Goal: Find specific page/section: Find specific page/section

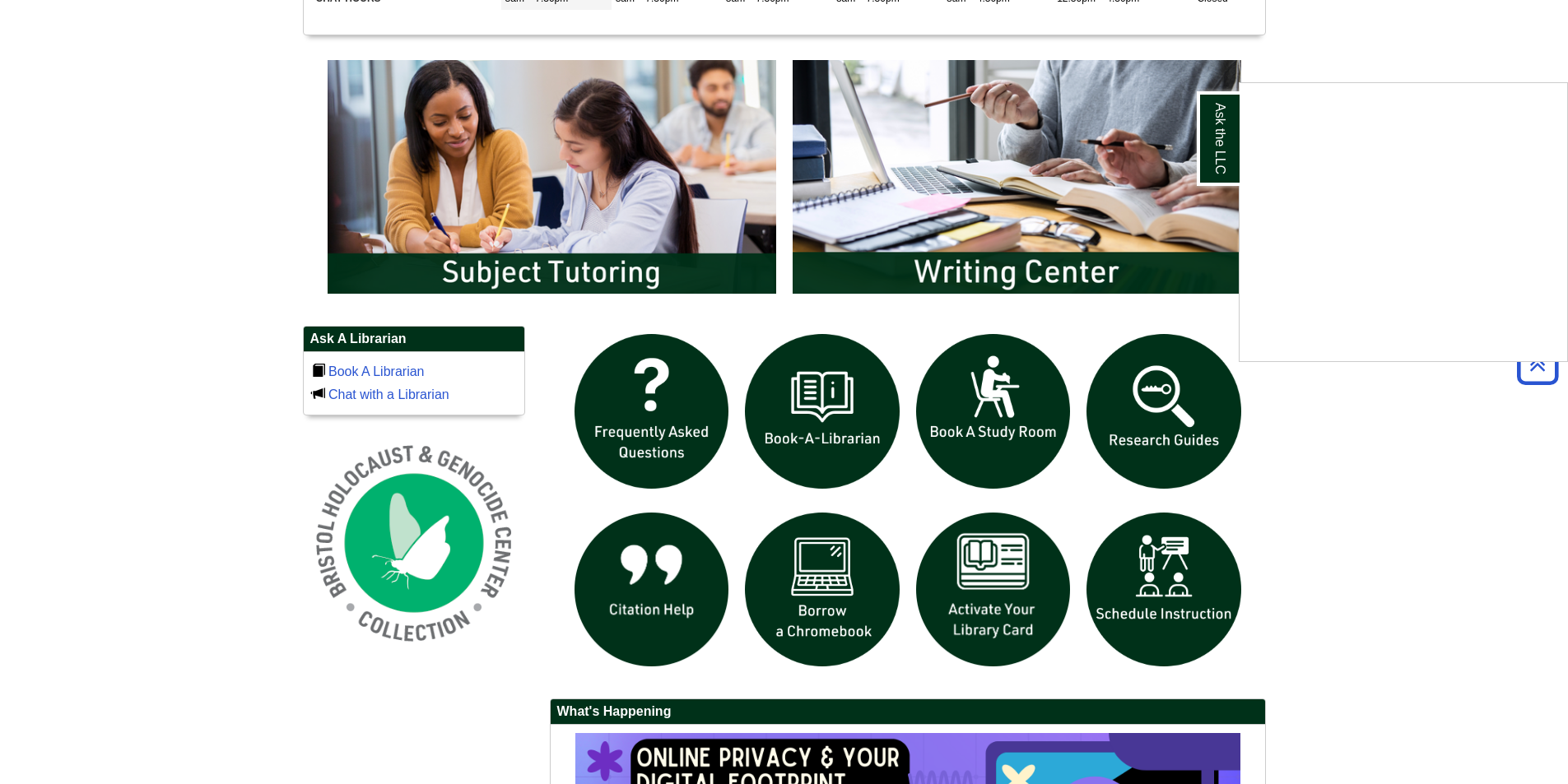
scroll to position [906, 0]
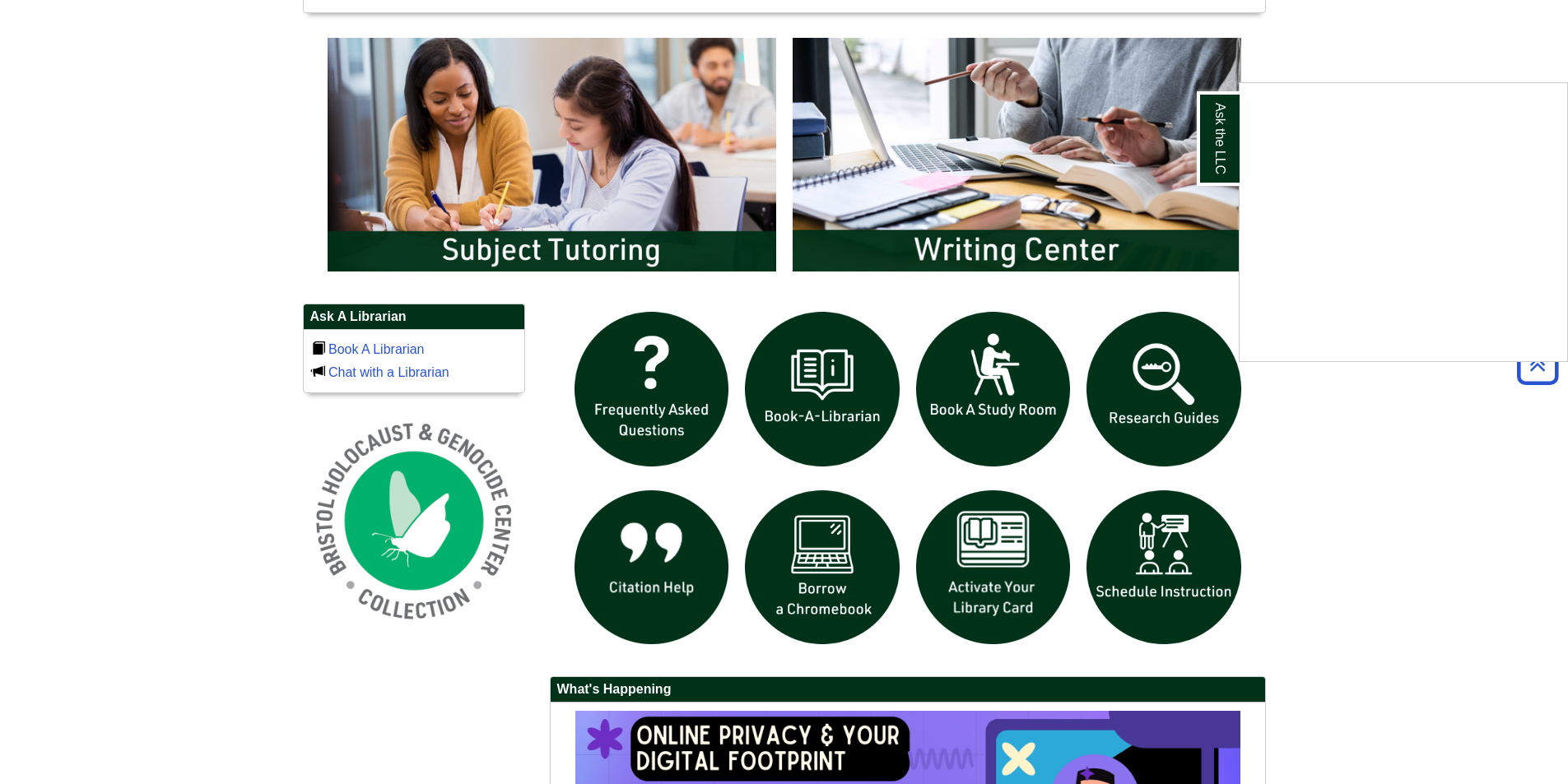
click at [1012, 75] on div "Ask the LLC" at bounding box center [784, 392] width 1568 height 784
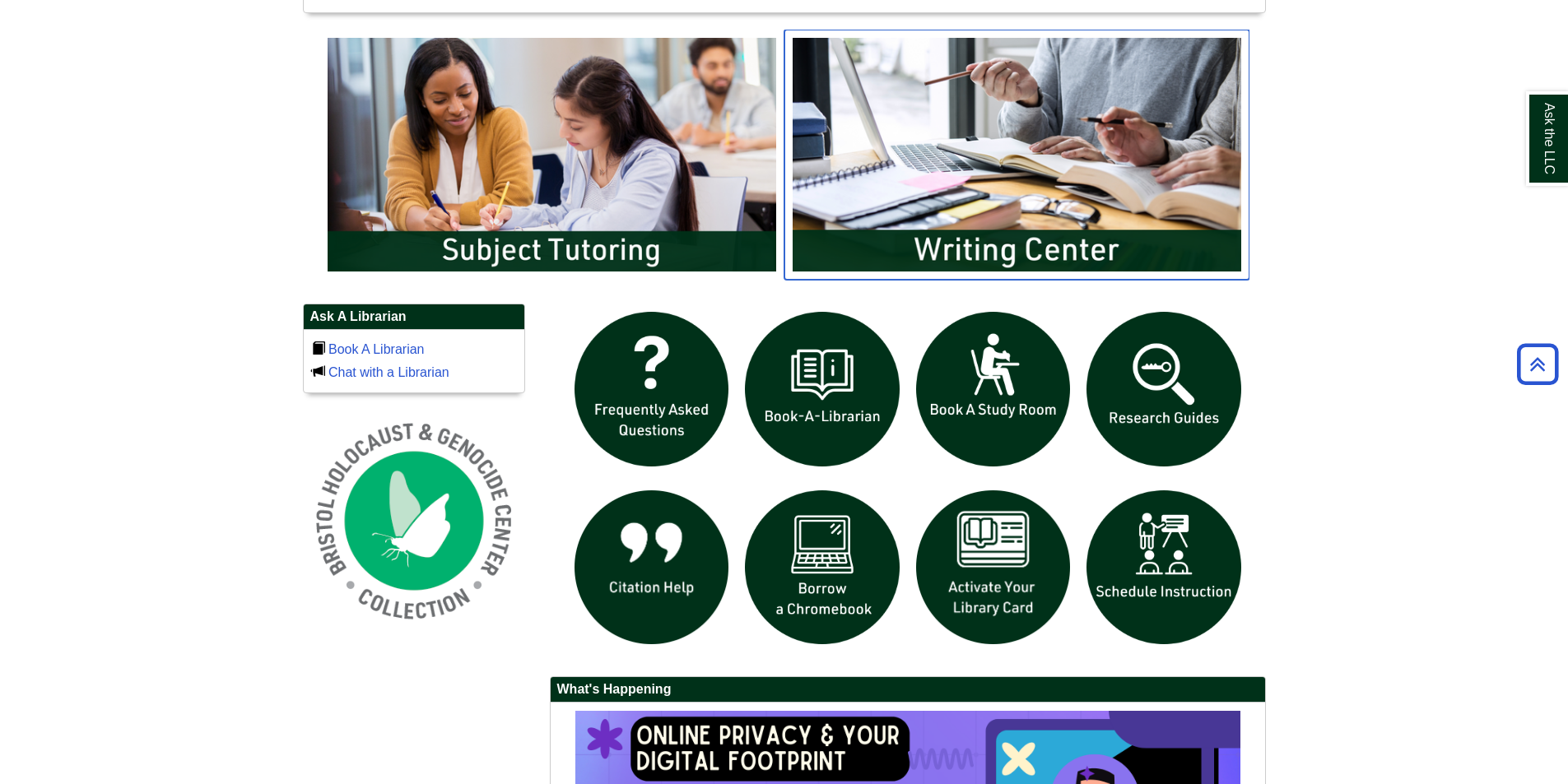
click at [1012, 109] on img "slideshow" at bounding box center [1016, 154] width 465 height 250
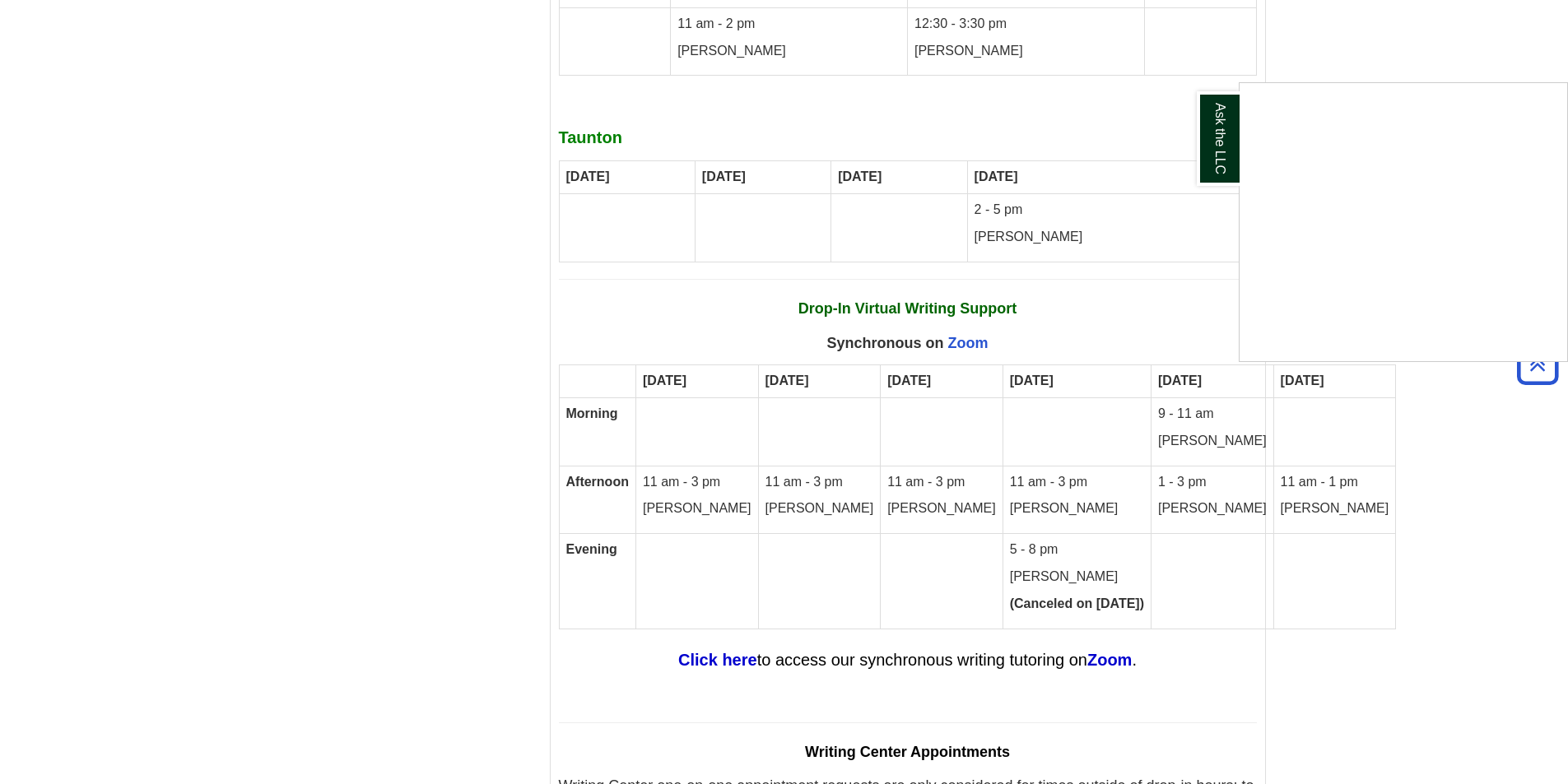
scroll to position [9723, 0]
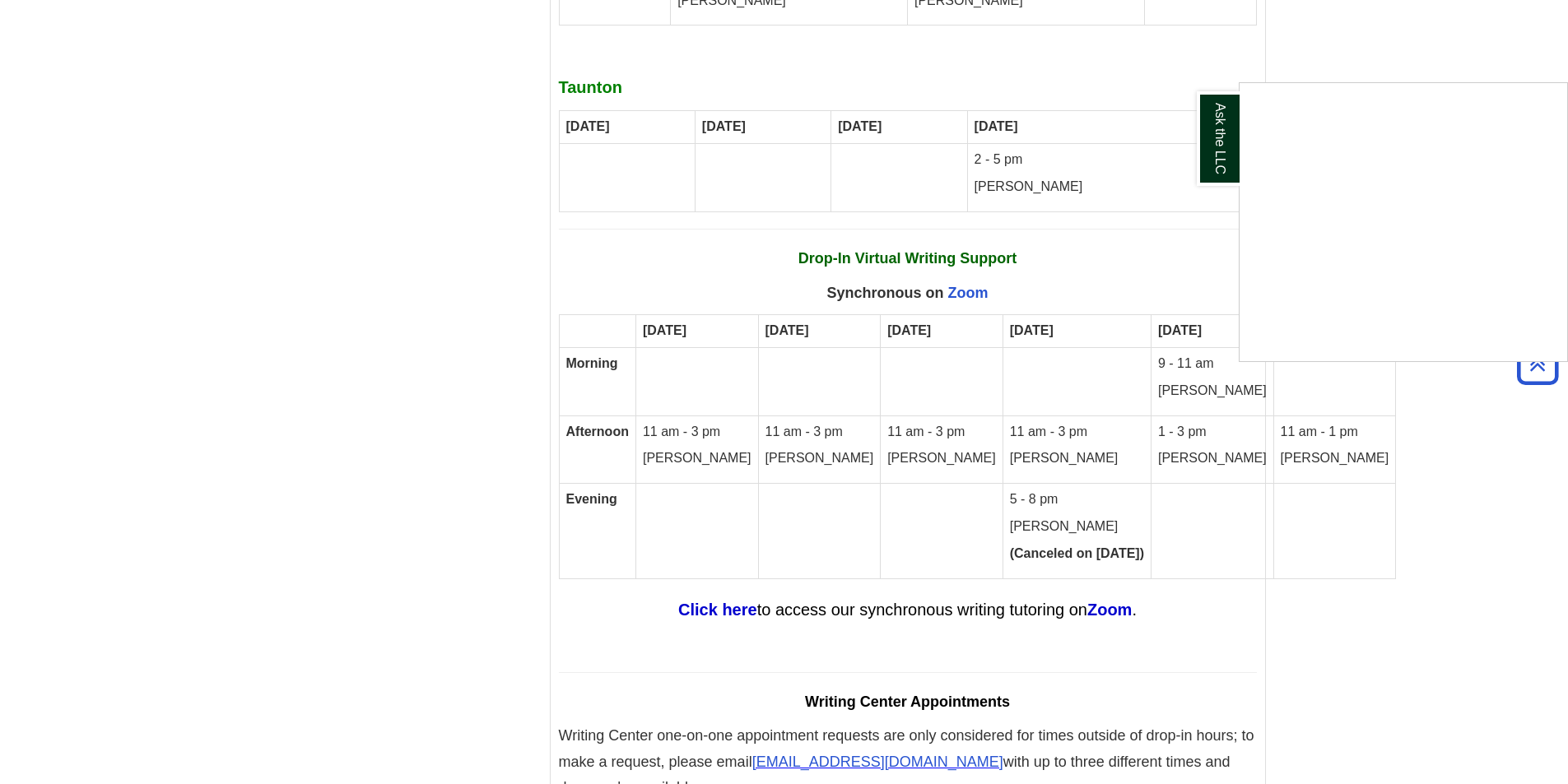
click at [1038, 342] on div "Ask the LLC" at bounding box center [784, 392] width 1568 height 784
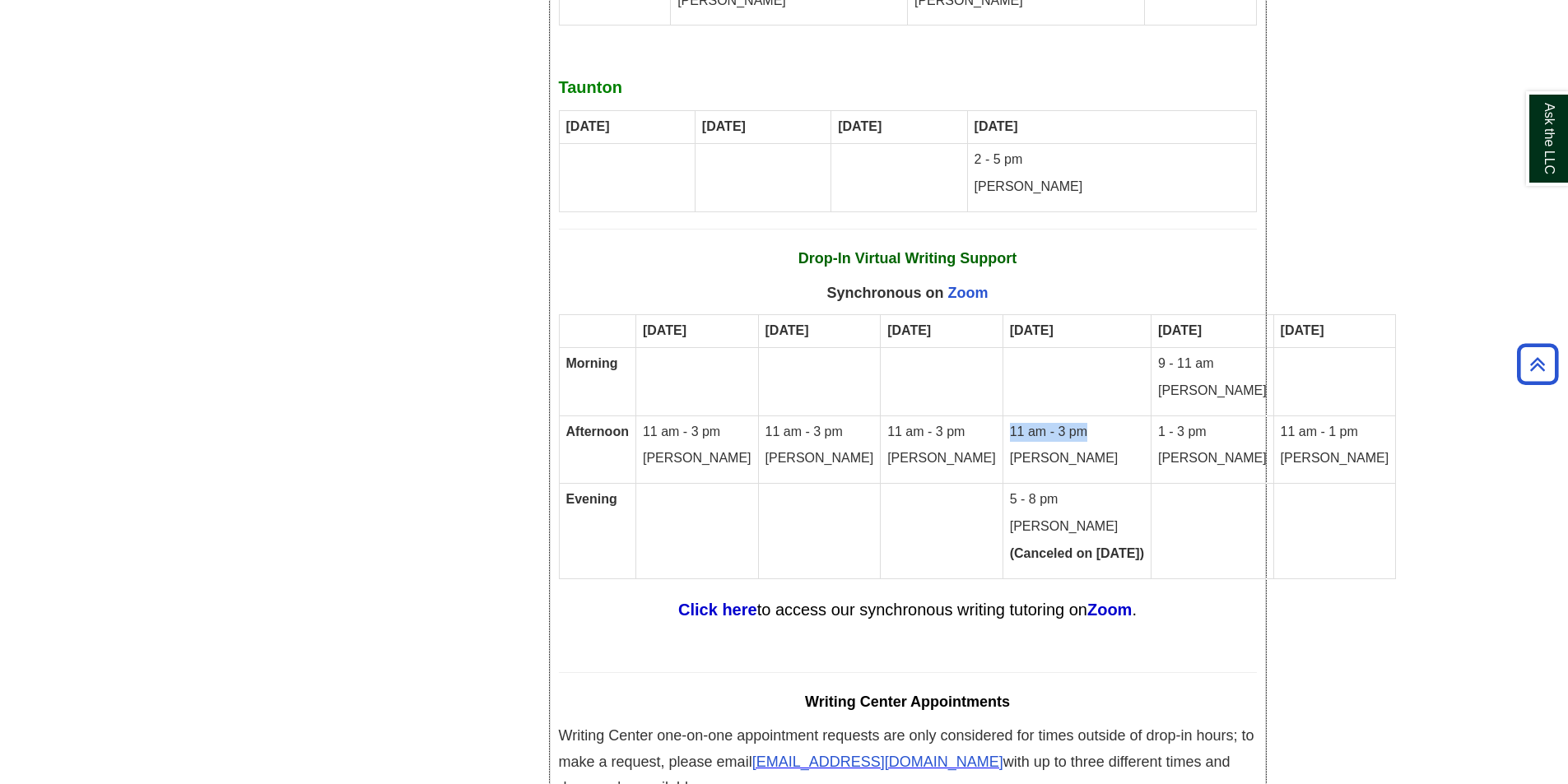
drag, startPoint x: 932, startPoint y: 325, endPoint x: 1038, endPoint y: 331, distance: 106.2
click at [1038, 416] on td "11 am - 3 pm [PERSON_NAME]" at bounding box center [1076, 449] width 148 height 68
drag, startPoint x: 1007, startPoint y: 362, endPoint x: 938, endPoint y: 356, distance: 69.3
click at [1002, 416] on td "11 am - 3 pm [PERSON_NAME]" at bounding box center [1076, 449] width 148 height 68
drag, startPoint x: 1192, startPoint y: 0, endPoint x: 177, endPoint y: 366, distance: 1079.0
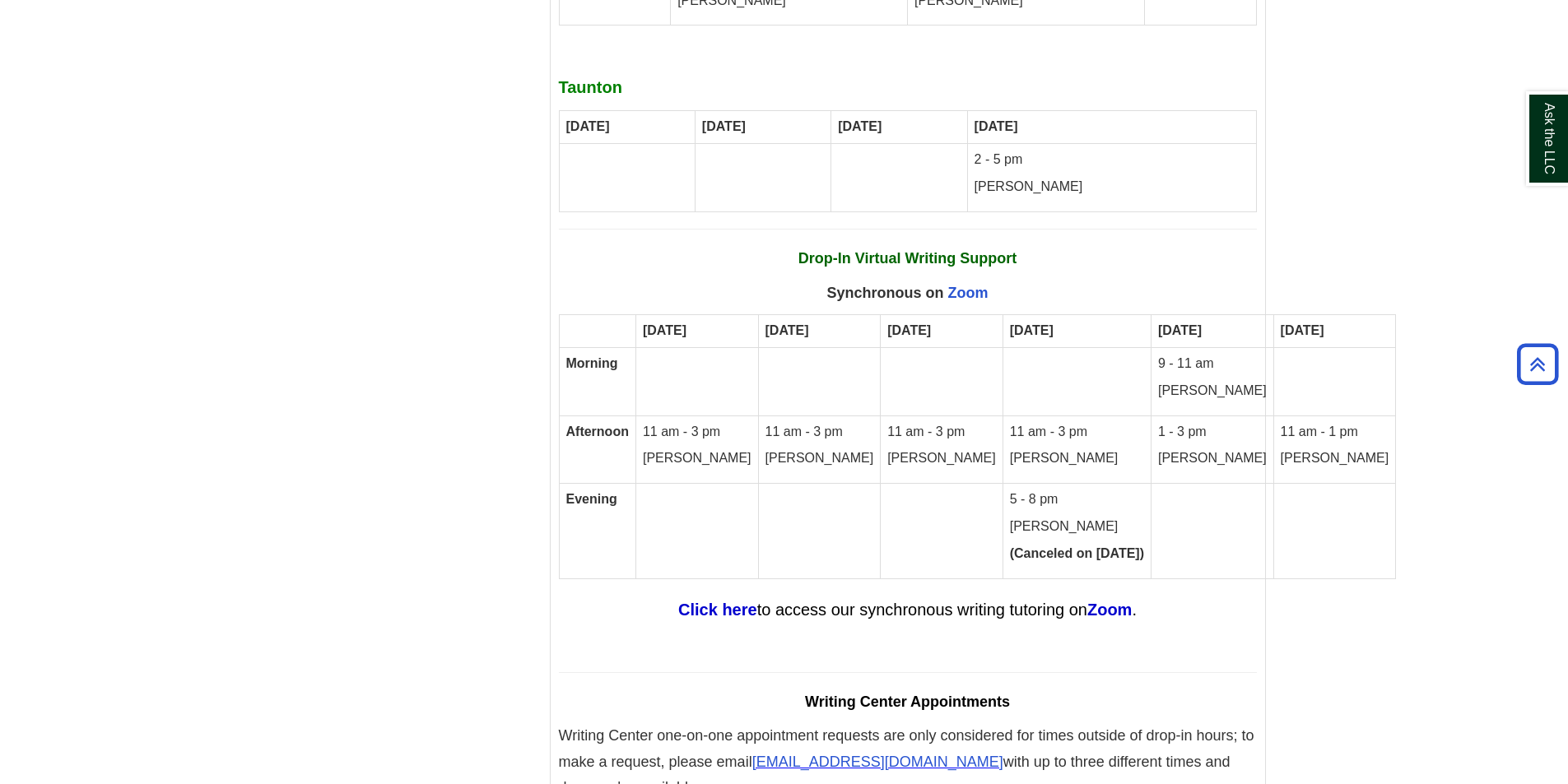
click at [759, 484] on td at bounding box center [819, 532] width 122 height 96
